Goal: Task Accomplishment & Management: Complete application form

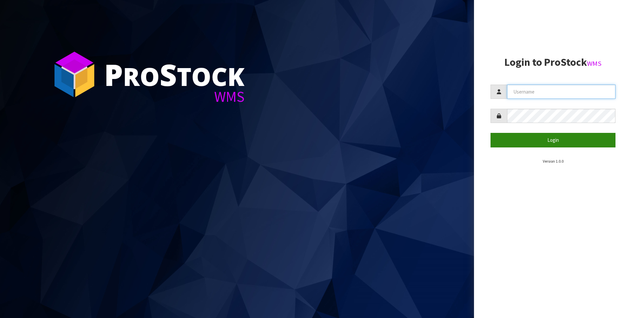
type input "[PERSON_NAME]"
click at [527, 137] on button "Login" at bounding box center [553, 140] width 125 height 14
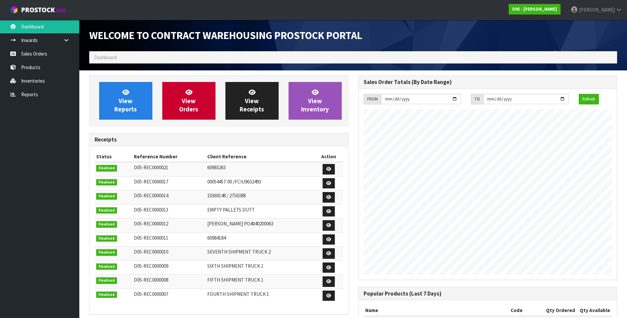
scroll to position [313, 269]
click at [37, 41] on link "Inwards" at bounding box center [39, 40] width 79 height 14
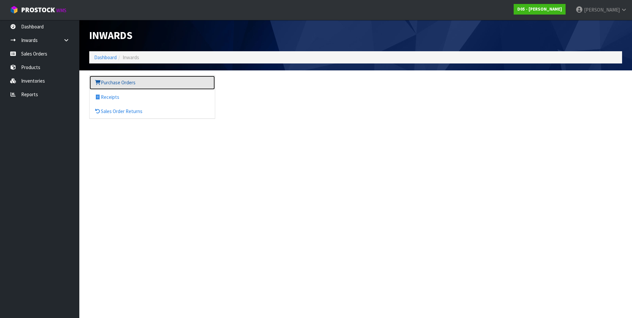
click at [122, 82] on link "Purchase Orders" at bounding box center [152, 83] width 125 height 14
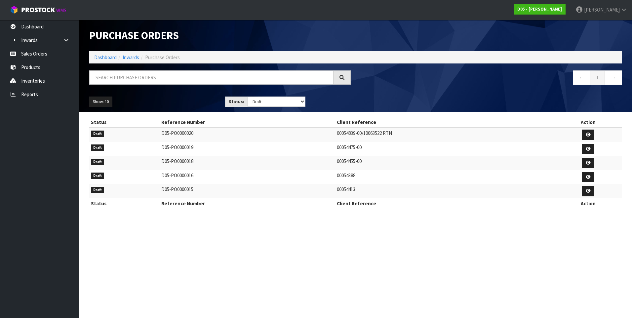
click at [356, 177] on td "00054388" at bounding box center [444, 177] width 219 height 14
click at [591, 176] on icon at bounding box center [588, 177] width 5 height 4
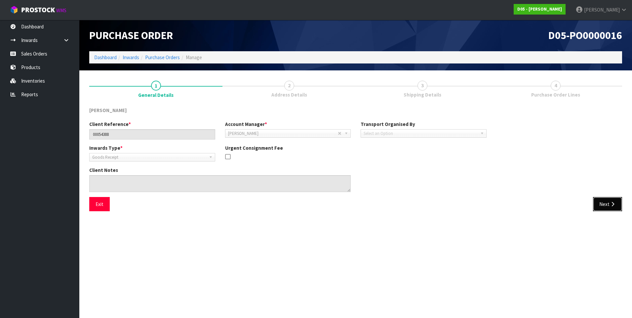
click at [600, 203] on button "Next" at bounding box center [607, 204] width 29 height 14
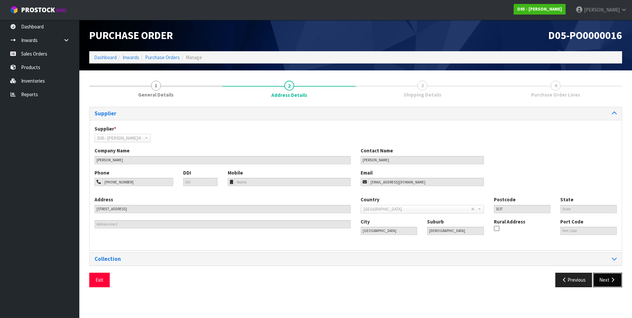
click at [608, 279] on button "Next" at bounding box center [607, 280] width 29 height 14
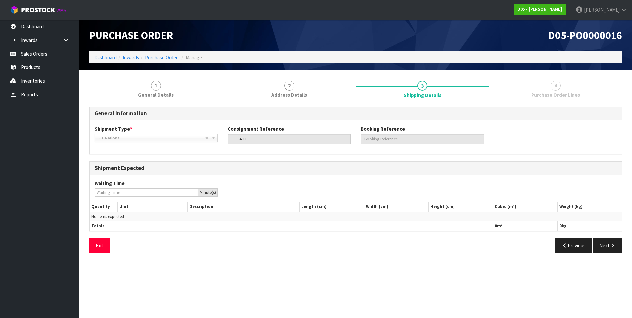
click at [555, 86] on span "4" at bounding box center [556, 86] width 10 height 10
click at [610, 245] on icon "button" at bounding box center [613, 245] width 6 height 5
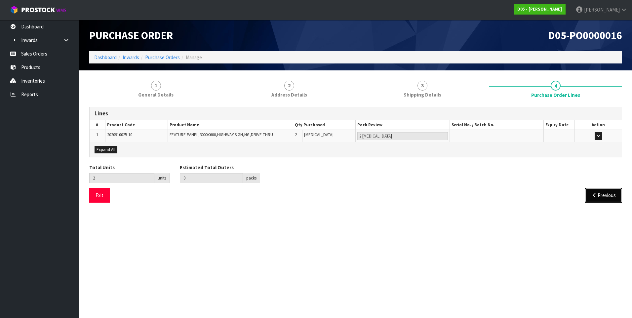
click at [602, 198] on button "Previous" at bounding box center [603, 195] width 37 height 14
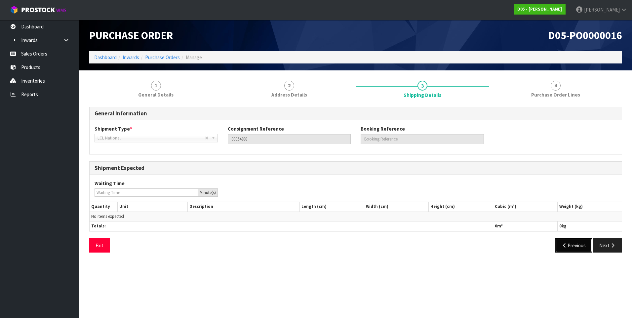
click at [568, 246] on button "Previous" at bounding box center [573, 245] width 37 height 14
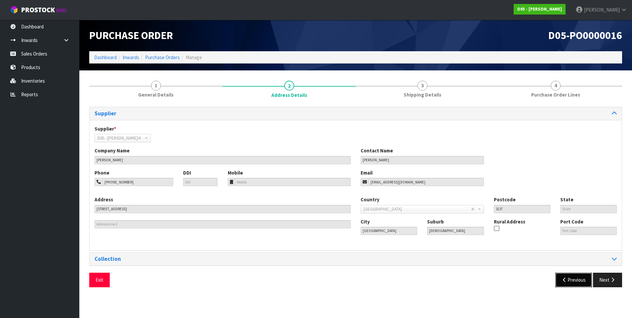
click at [564, 280] on icon "button" at bounding box center [565, 279] width 6 height 5
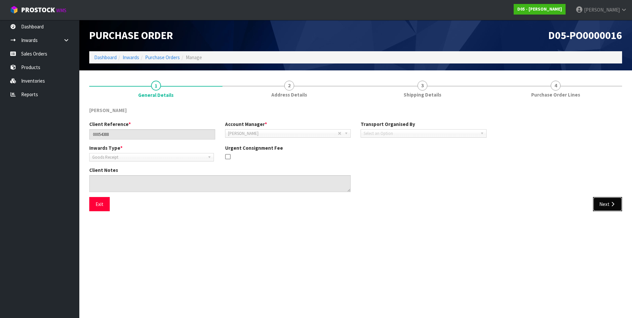
click at [608, 204] on button "Next" at bounding box center [607, 204] width 29 height 14
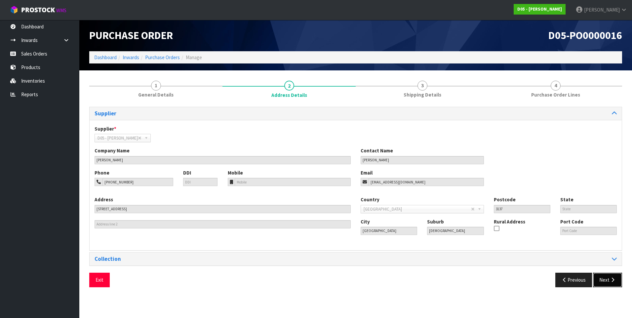
click at [605, 280] on button "Next" at bounding box center [607, 280] width 29 height 14
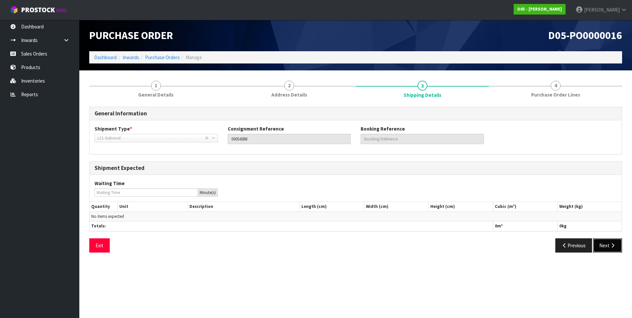
click at [610, 246] on icon "button" at bounding box center [613, 245] width 6 height 5
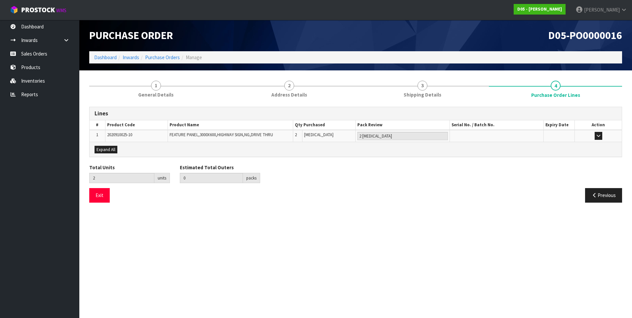
click at [117, 136] on span "2020910025-10" at bounding box center [119, 135] width 25 height 6
drag, startPoint x: 134, startPoint y: 134, endPoint x: 102, endPoint y: 135, distance: 32.7
click at [102, 135] on tr "1 2020910025-10 FEATURE PANEL,3000X600,HIGHWAY SIGN,NG,DRIVE THRU 2 [MEDICAL_DA…" at bounding box center [356, 136] width 532 height 12
drag, startPoint x: 102, startPoint y: 135, endPoint x: 112, endPoint y: 134, distance: 11.0
copy tr "2020910025-10"
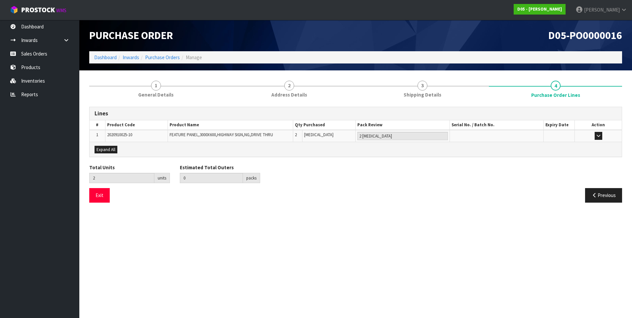
drag, startPoint x: 240, startPoint y: 235, endPoint x: 194, endPoint y: 203, distance: 55.7
click at [240, 235] on section "Purchase Order D05-PO0000016 Dashboard Inwards Purchase Orders Manage 1 General…" at bounding box center [316, 159] width 632 height 318
click at [44, 80] on link "Inventories" at bounding box center [39, 81] width 79 height 14
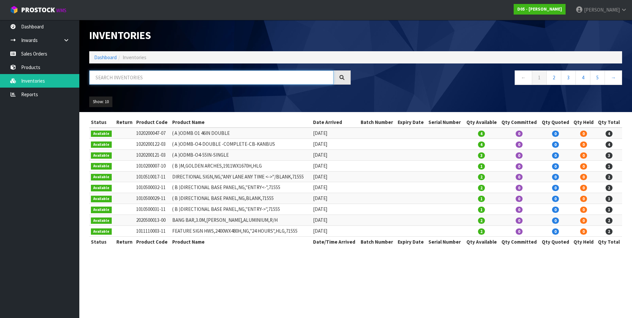
click at [124, 77] on input "text" at bounding box center [211, 77] width 244 height 14
paste input "2020910025-10"
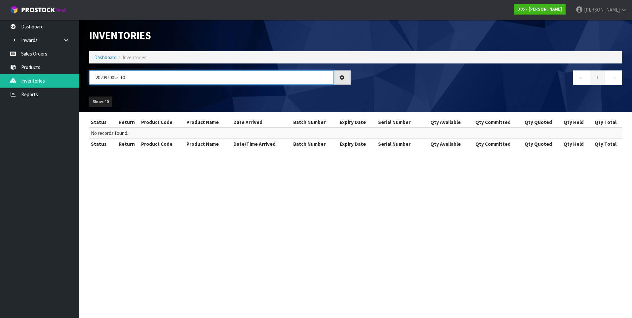
click at [104, 77] on input "2020910025-10" at bounding box center [211, 77] width 244 height 14
type input "2020910025-10"
click at [136, 78] on input "2020910025-10" at bounding box center [211, 77] width 244 height 14
drag, startPoint x: 401, startPoint y: 219, endPoint x: 394, endPoint y: 215, distance: 8.3
click at [400, 219] on section "Inventories Dashboard Inventories 2020910025-10 ← 1 → Show: 10 5 10 25 50 All S…" at bounding box center [316, 159] width 632 height 318
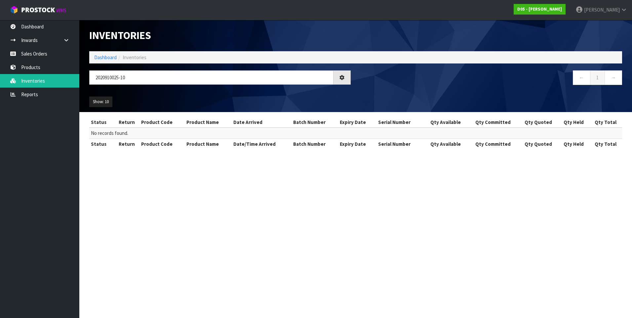
drag, startPoint x: 233, startPoint y: 207, endPoint x: 230, endPoint y: 201, distance: 6.8
click at [233, 207] on section "Inventories Dashboard Inventories 2020910025-10 ← 1 → Show: 10 5 10 25 50 All S…" at bounding box center [316, 159] width 632 height 318
click at [65, 38] on icon at bounding box center [66, 40] width 6 height 5
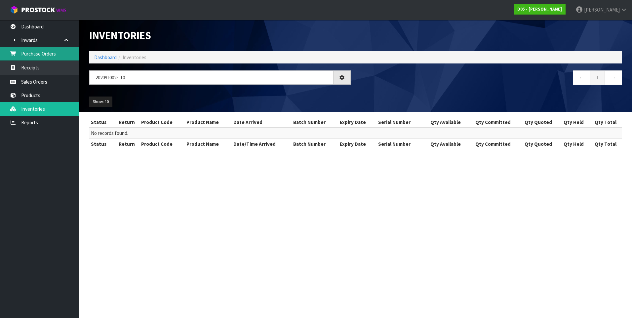
click at [53, 55] on link "Purchase Orders" at bounding box center [39, 54] width 79 height 14
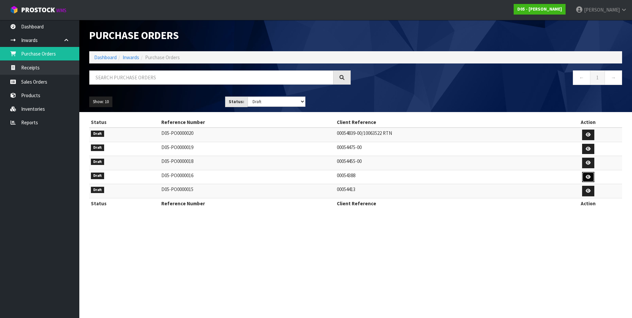
click at [591, 174] on link at bounding box center [588, 177] width 12 height 11
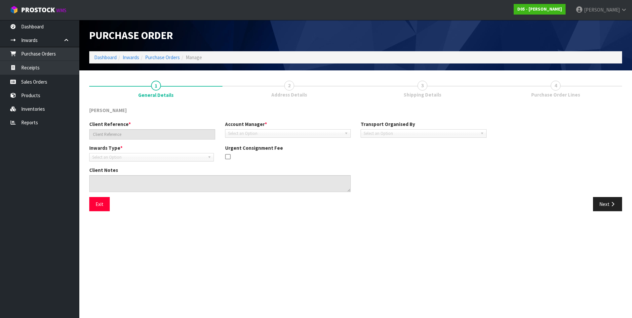
type input "00054388"
click at [608, 204] on button "Next" at bounding box center [607, 204] width 29 height 14
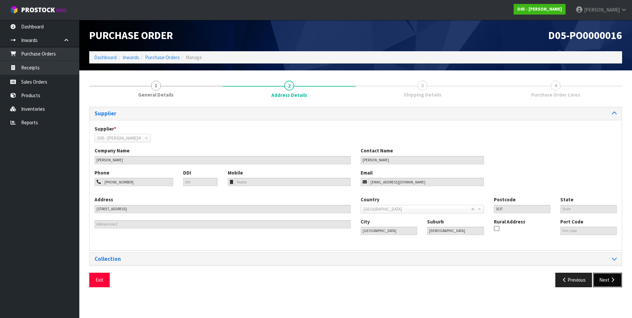
click at [610, 281] on icon "button" at bounding box center [613, 279] width 6 height 5
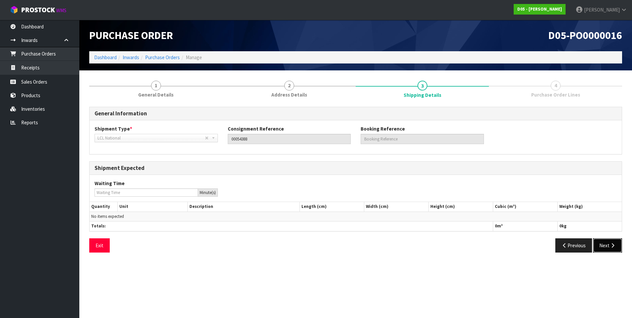
click at [607, 246] on button "Next" at bounding box center [607, 245] width 29 height 14
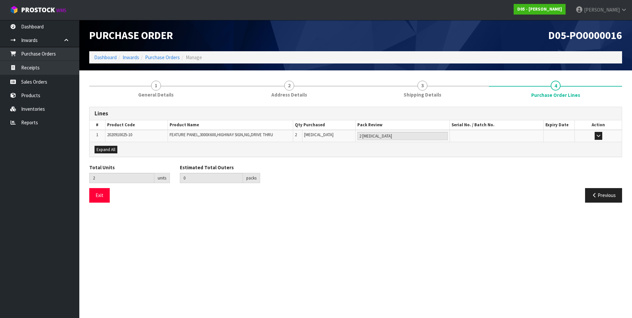
click at [129, 135] on span "2020910025-10" at bounding box center [119, 135] width 25 height 6
drag, startPoint x: 128, startPoint y: 136, endPoint x: 107, endPoint y: 135, distance: 21.2
click at [107, 135] on td "2020910025-10" at bounding box center [136, 136] width 62 height 12
drag, startPoint x: 107, startPoint y: 135, endPoint x: 111, endPoint y: 135, distance: 4.6
copy span "2020910025-10"
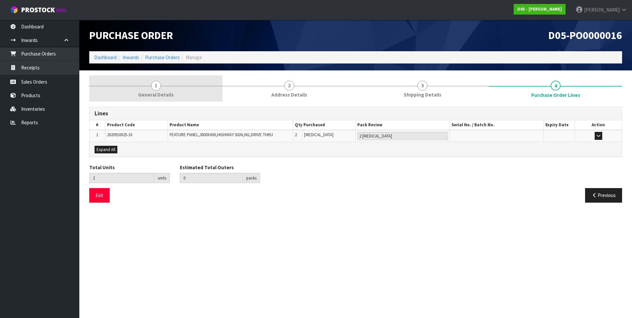
click at [157, 85] on span "1" at bounding box center [156, 86] width 10 height 10
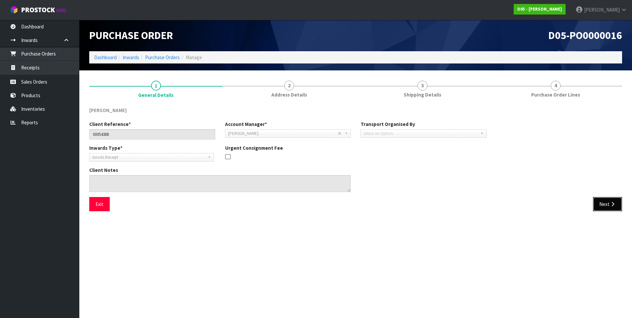
click at [601, 203] on button "Next" at bounding box center [607, 204] width 29 height 14
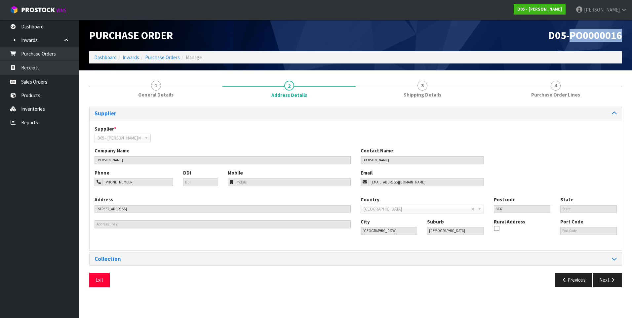
drag, startPoint x: 625, startPoint y: 35, endPoint x: 577, endPoint y: 34, distance: 47.3
click at [577, 34] on div "D05-PO0000016" at bounding box center [491, 35] width 271 height 31
click at [531, 139] on div "Supplier * A00 - AGRIHEALTH NZ LTD A01 - [PERSON_NAME] PTY LTD A02 - AUKLET TRA…" at bounding box center [356, 136] width 532 height 22
drag, startPoint x: 622, startPoint y: 37, endPoint x: 545, endPoint y: 42, distance: 76.9
click at [545, 42] on div "D05-PO0000016" at bounding box center [491, 35] width 271 height 31
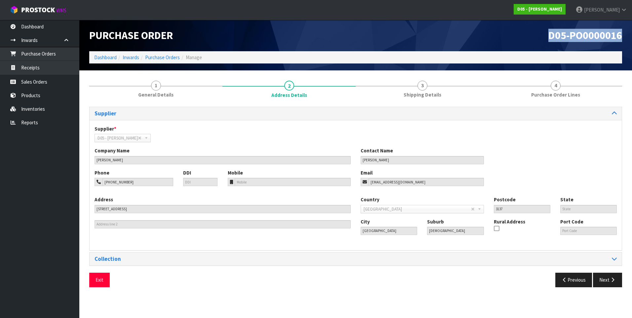
copy span "D05-PO0000016"
click at [601, 136] on div "Supplier * A00 - AGRIHEALTH NZ LTD A01 - [PERSON_NAME] PTY LTD A02 - AUKLET TRA…" at bounding box center [356, 136] width 532 height 22
drag, startPoint x: 622, startPoint y: 35, endPoint x: 548, endPoint y: 36, distance: 74.1
click at [548, 36] on h1 "D05-PO0000016" at bounding box center [492, 36] width 262 height 12
copy span "D05-PO0000016"
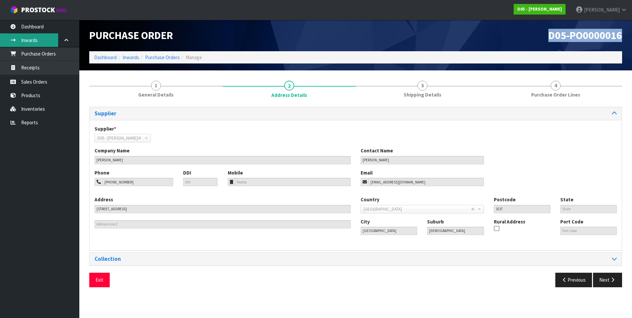
click at [43, 38] on link "Inwards" at bounding box center [39, 40] width 79 height 14
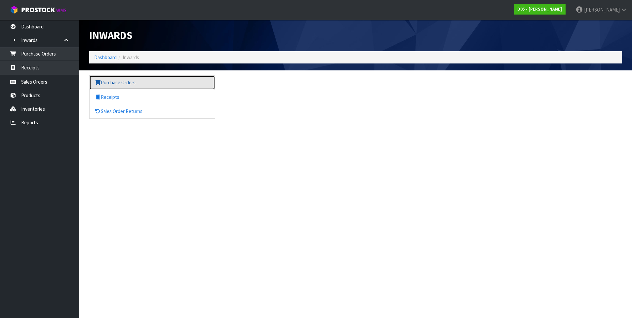
click at [123, 83] on link "Purchase Orders" at bounding box center [152, 83] width 125 height 14
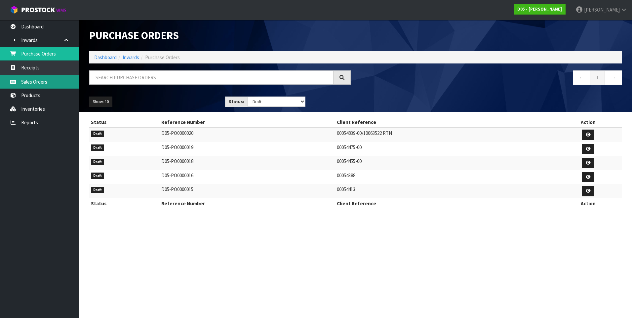
click at [38, 81] on link "Sales Orders" at bounding box center [39, 82] width 79 height 14
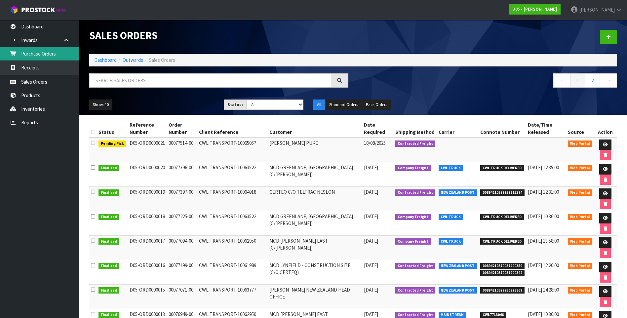
click at [41, 53] on link "Purchase Orders" at bounding box center [39, 54] width 79 height 14
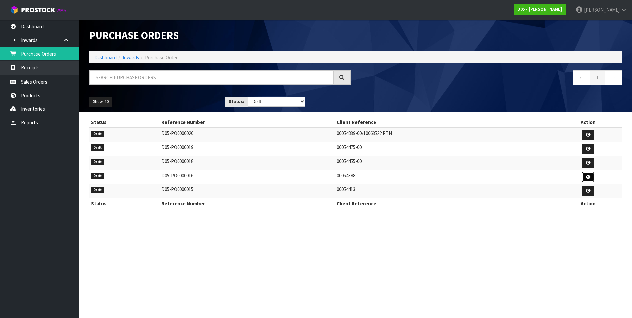
click at [586, 176] on link at bounding box center [588, 177] width 12 height 11
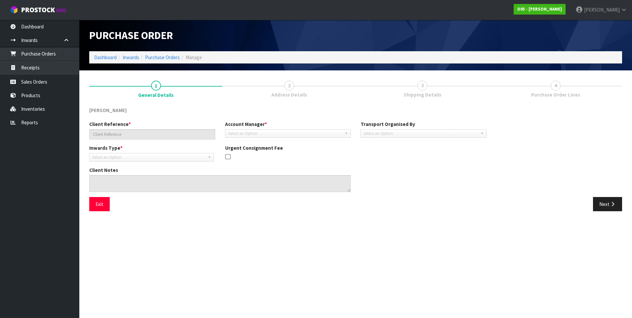
type input "00054388"
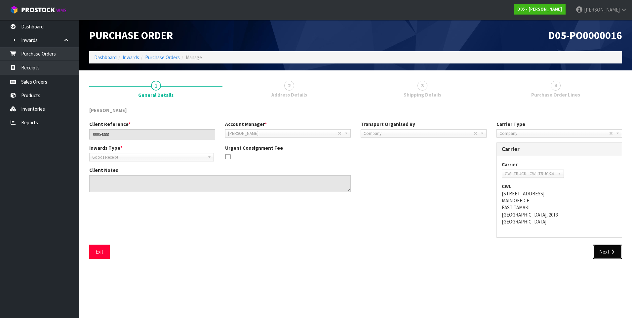
click at [604, 252] on button "Next" at bounding box center [607, 252] width 29 height 14
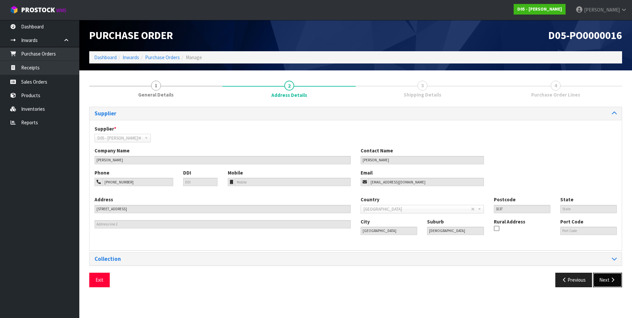
click at [608, 281] on button "Next" at bounding box center [607, 280] width 29 height 14
click at [604, 278] on button "Next" at bounding box center [607, 280] width 29 height 14
click at [421, 85] on span "3" at bounding box center [423, 86] width 10 height 10
click at [556, 87] on span "4" at bounding box center [556, 86] width 10 height 10
click at [423, 85] on span "3" at bounding box center [423, 86] width 10 height 10
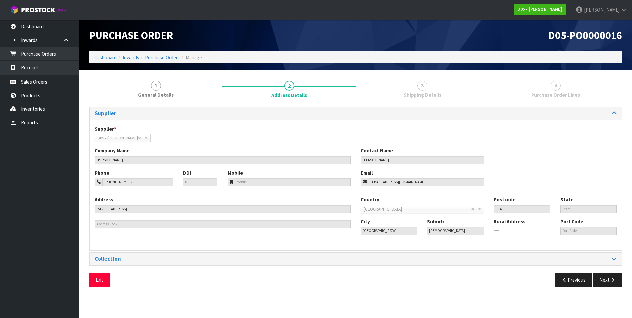
click at [554, 87] on span "4" at bounding box center [556, 86] width 10 height 10
click at [420, 85] on span "3" at bounding box center [423, 86] width 10 height 10
click at [178, 139] on div "Supplier * A00 - AGRIHEALTH NZ LTD A01 - [PERSON_NAME] PTY LTD A02 - AUKLET TRA…" at bounding box center [156, 133] width 133 height 17
click at [41, 110] on link "Inventories" at bounding box center [39, 109] width 79 height 14
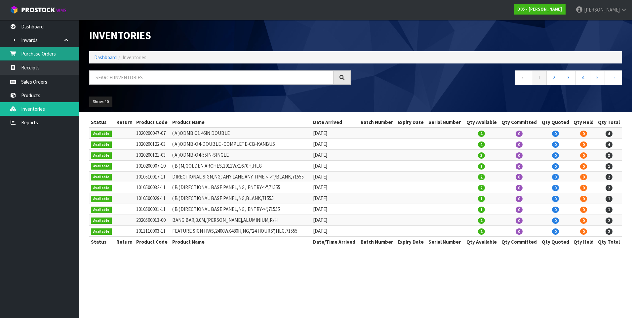
click at [48, 53] on link "Purchase Orders" at bounding box center [39, 54] width 79 height 14
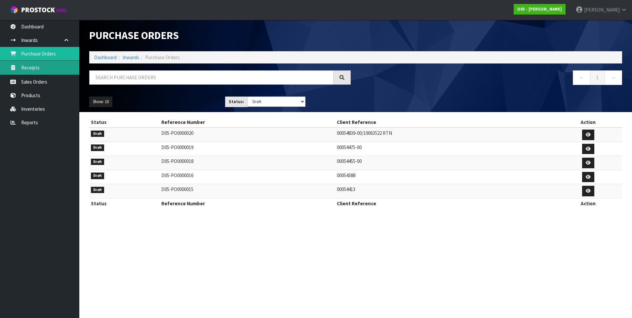
click at [36, 67] on link "Receipts" at bounding box center [39, 68] width 79 height 14
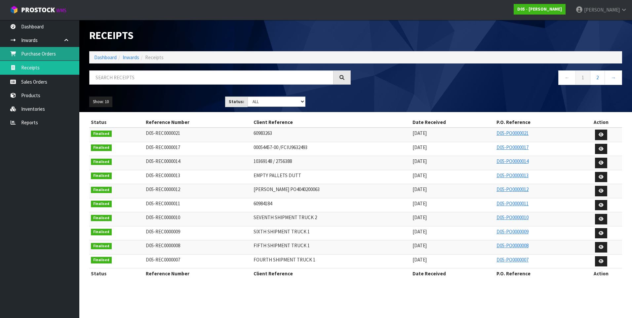
click at [42, 52] on link "Purchase Orders" at bounding box center [39, 54] width 79 height 14
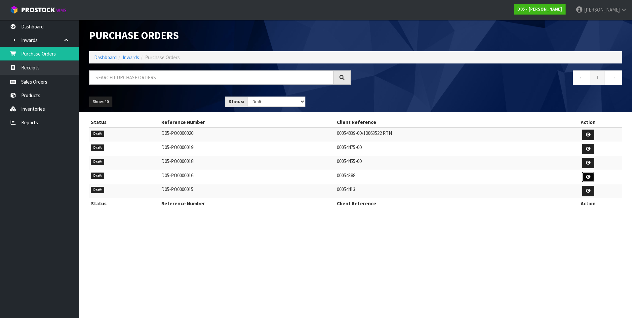
click at [590, 176] on icon at bounding box center [588, 177] width 5 height 4
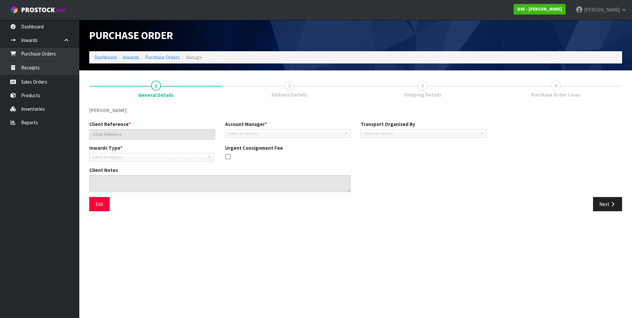
type input "00054388"
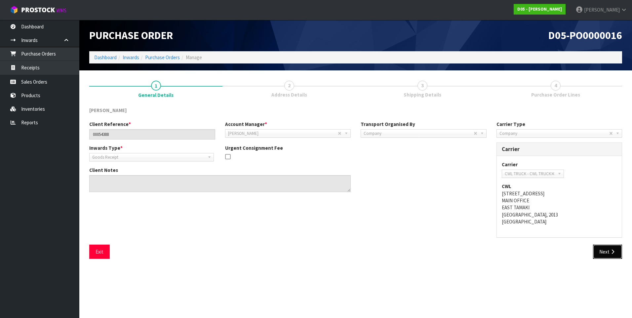
click at [608, 252] on button "Next" at bounding box center [607, 252] width 29 height 14
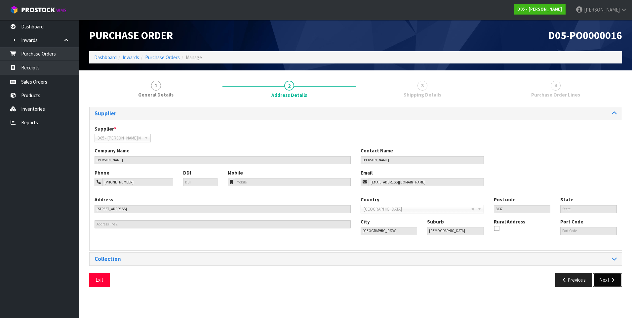
click at [603, 280] on button "Next" at bounding box center [607, 280] width 29 height 14
click at [606, 279] on button "Next" at bounding box center [607, 280] width 29 height 14
click at [608, 281] on button "Next" at bounding box center [607, 280] width 29 height 14
click at [424, 86] on span "3" at bounding box center [423, 86] width 10 height 10
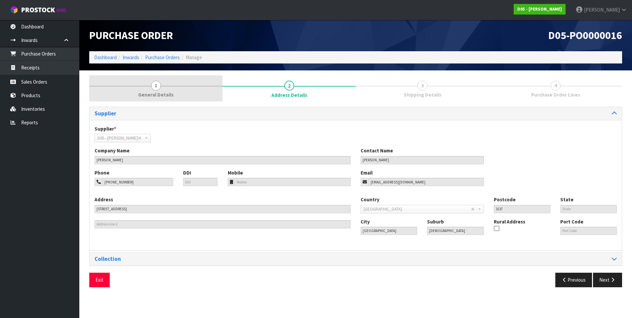
click at [157, 85] on span "1" at bounding box center [156, 86] width 10 height 10
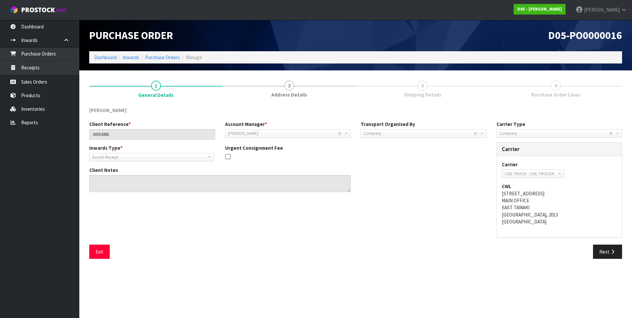
click at [423, 86] on span "3" at bounding box center [423, 86] width 10 height 10
click at [558, 87] on span "4" at bounding box center [556, 86] width 10 height 10
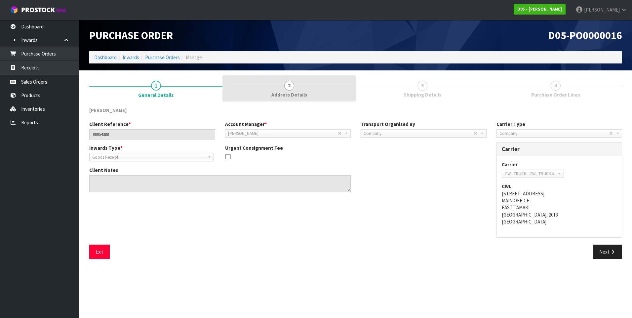
click at [289, 88] on span "2" at bounding box center [289, 86] width 10 height 10
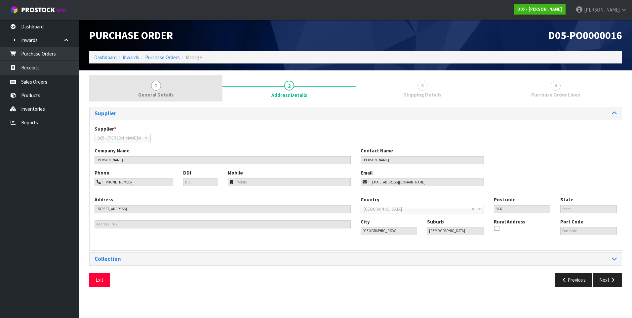
click at [153, 87] on span "1" at bounding box center [156, 86] width 10 height 10
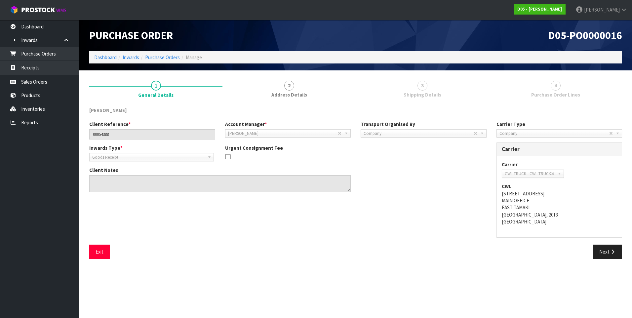
click at [357, 228] on div "Client Reference * 00054388 Account Manager * [PERSON_NAME] [PERSON_NAME] [PERS…" at bounding box center [355, 183] width 543 height 124
click at [97, 252] on button "Exit" at bounding box center [99, 252] width 20 height 14
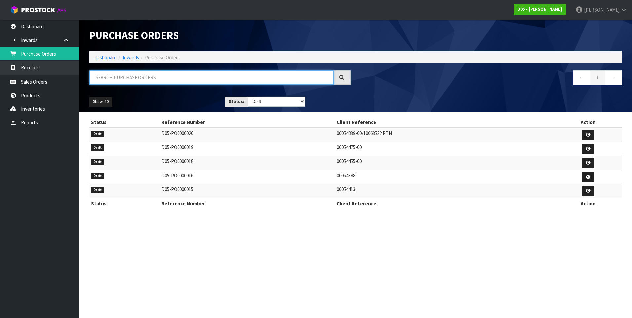
click at [133, 78] on input "text" at bounding box center [211, 77] width 244 height 14
paste input "2020910025-10"
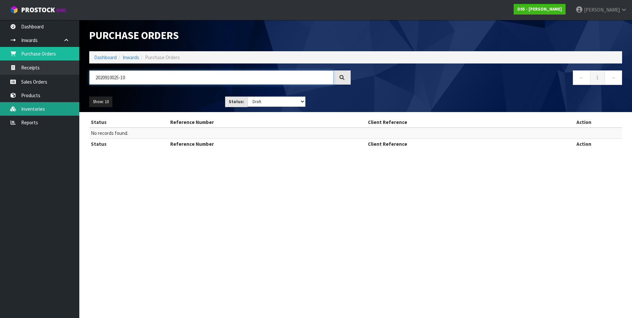
type input "2020910025-10"
click at [39, 107] on link "Inventories" at bounding box center [39, 109] width 79 height 14
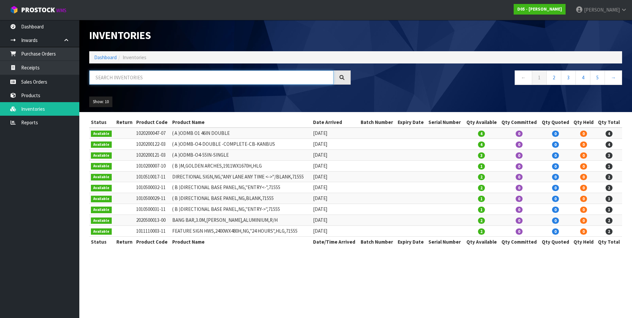
click at [101, 75] on input "text" at bounding box center [211, 77] width 244 height 14
paste input "2020910025-10"
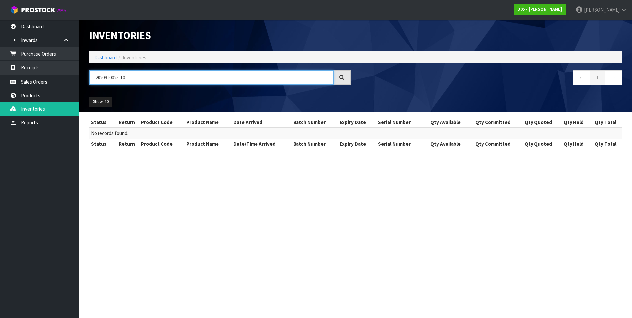
type input "2020910025-10"
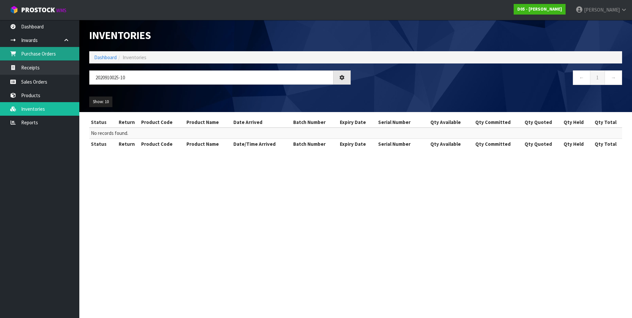
click at [50, 54] on link "Purchase Orders" at bounding box center [39, 54] width 79 height 14
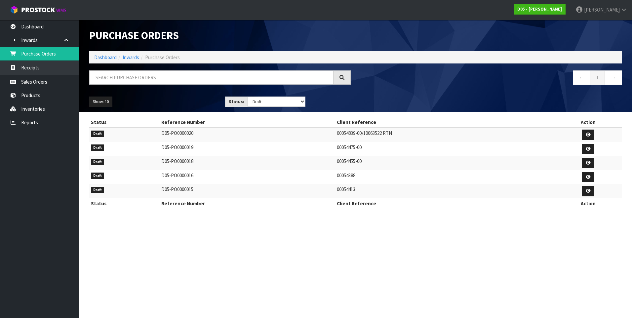
click at [241, 179] on td "D05-PO0000016" at bounding box center [248, 177] width 176 height 14
click at [241, 190] on td "D05-PO0000015" at bounding box center [248, 191] width 176 height 14
